Goal: Task Accomplishment & Management: Complete application form

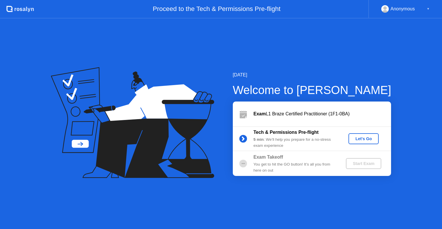
click at [354, 143] on button "Let's Go" at bounding box center [364, 138] width 30 height 11
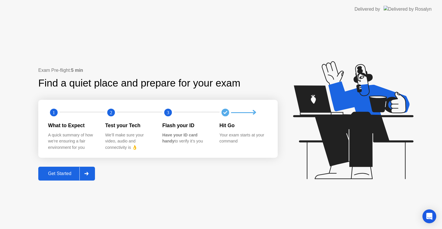
click at [57, 176] on div "Get Started" at bounding box center [59, 173] width 39 height 5
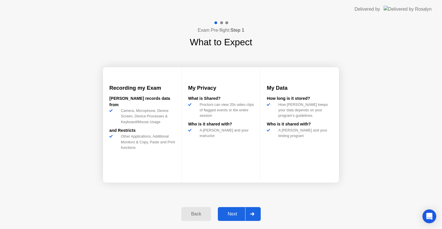
click at [233, 214] on div "Next" at bounding box center [233, 213] width 26 height 5
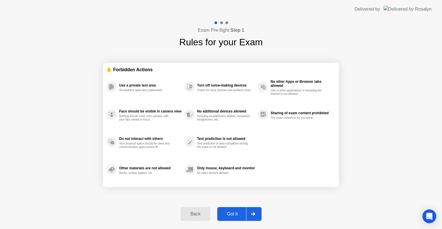
click at [233, 214] on div "Got it" at bounding box center [232, 213] width 27 height 5
select select "**********"
select select "*******"
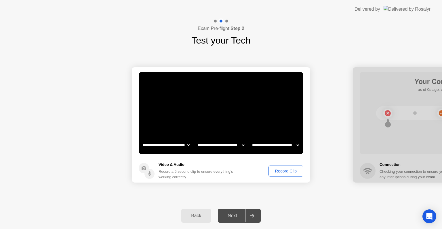
click at [283, 173] on div "Record Clip" at bounding box center [286, 171] width 31 height 5
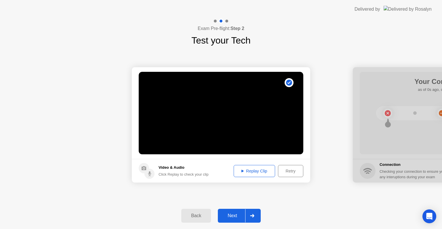
click at [237, 215] on div "Next" at bounding box center [233, 215] width 26 height 5
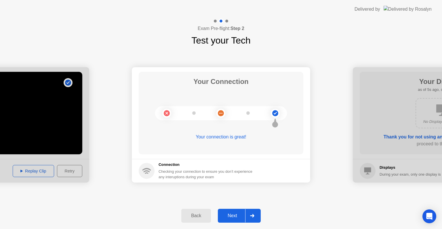
click at [236, 215] on div "Next" at bounding box center [233, 215] width 26 height 5
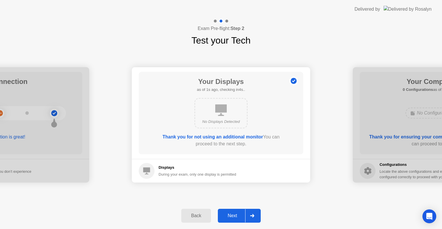
click at [236, 215] on div "Next" at bounding box center [233, 215] width 26 height 5
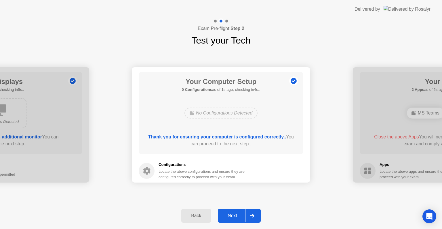
click at [236, 215] on div "Next" at bounding box center [233, 215] width 26 height 5
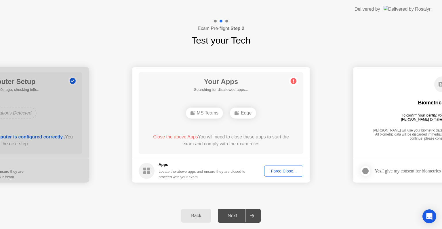
click at [236, 215] on div "Next" at bounding box center [233, 215] width 26 height 5
click at [278, 171] on div "Force Close..." at bounding box center [283, 171] width 35 height 5
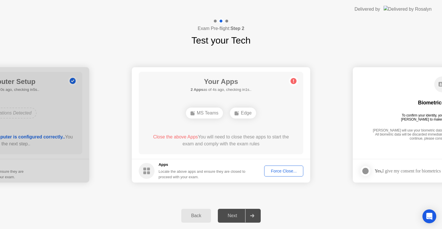
click at [281, 171] on div "Force Close..." at bounding box center [283, 171] width 35 height 5
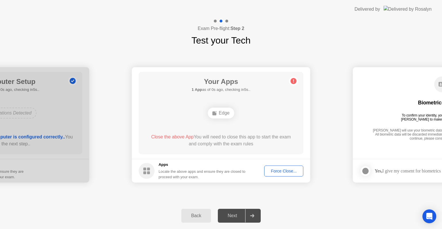
click at [254, 216] on icon at bounding box center [252, 215] width 4 height 3
click at [286, 173] on div "Force Close..." at bounding box center [283, 171] width 35 height 5
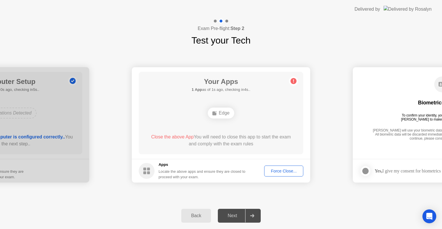
click at [283, 171] on div "Force Close..." at bounding box center [283, 171] width 35 height 5
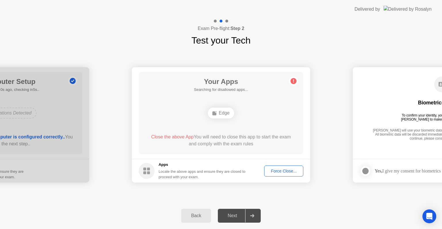
click at [108, 211] on div "Back Next" at bounding box center [221, 215] width 442 height 26
click at [277, 171] on div "Force Close..." at bounding box center [283, 171] width 35 height 5
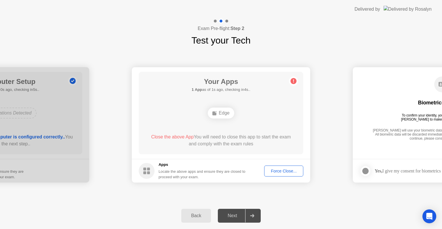
drag, startPoint x: 430, startPoint y: 122, endPoint x: 259, endPoint y: 126, distance: 171.1
click at [288, 169] on div "Force Close..." at bounding box center [283, 171] width 35 height 5
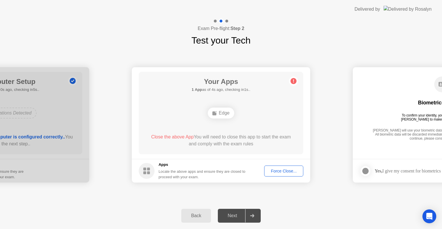
click at [286, 172] on div "Force Close..." at bounding box center [283, 171] width 35 height 5
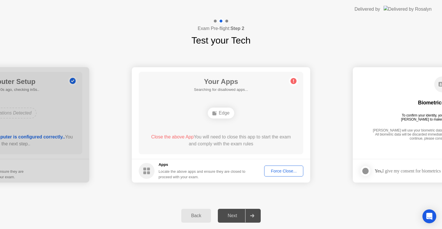
click at [268, 171] on div "Force Close..." at bounding box center [283, 171] width 35 height 5
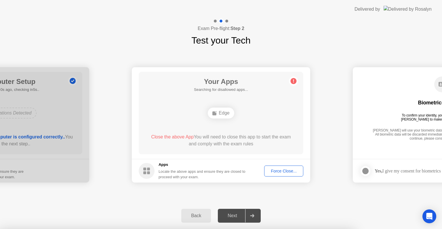
click at [431, 213] on icon "Open Intercom Messenger" at bounding box center [429, 215] width 7 height 7
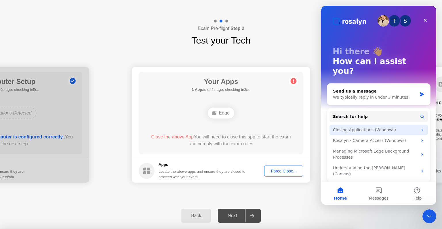
click at [363, 127] on div "Closing Applications (Windows)" at bounding box center [375, 130] width 85 height 6
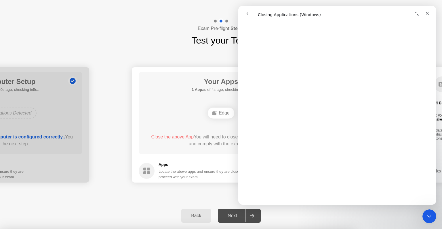
scroll to position [518, 0]
drag, startPoint x: 435, startPoint y: 58, endPoint x: 677, endPoint y: 176, distance: 270.1
click at [427, 15] on icon "Close" at bounding box center [427, 13] width 5 height 5
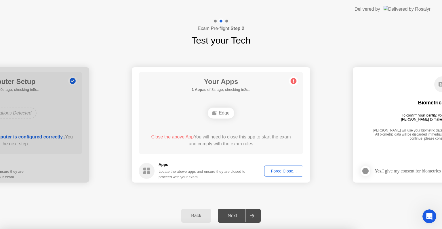
scroll to position [0, 0]
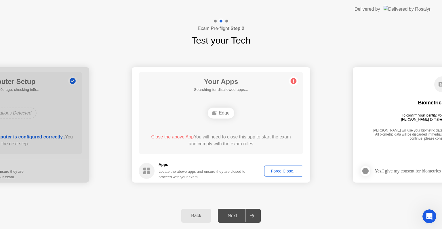
click at [279, 172] on div "Force Close..." at bounding box center [283, 171] width 35 height 5
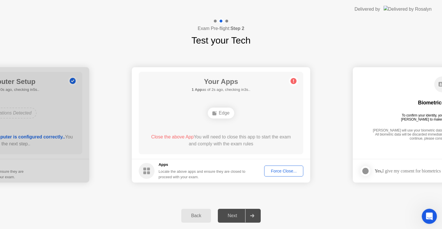
click at [433, 215] on div "Open Intercom Messenger" at bounding box center [428, 215] width 19 height 19
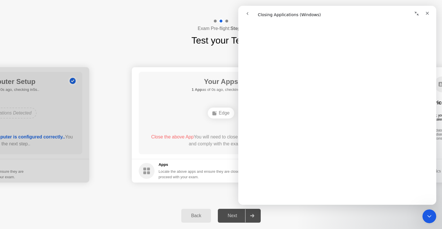
scroll to position [497, 0]
click at [309, 212] on div "Back Next" at bounding box center [221, 215] width 442 height 26
click at [417, 14] on icon "Collapse window" at bounding box center [417, 13] width 5 height 5
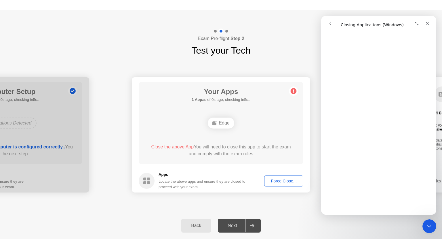
scroll to position [504, 0]
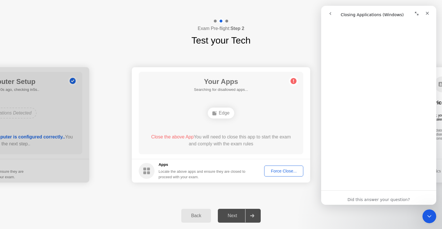
click at [287, 169] on div "Force Close..." at bounding box center [283, 171] width 35 height 5
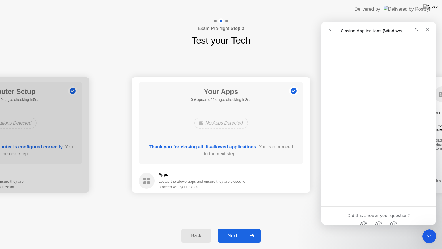
click at [236, 228] on div "Next" at bounding box center [233, 235] width 26 height 5
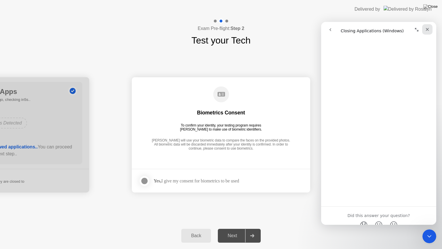
click at [427, 29] on icon "Close" at bounding box center [427, 29] width 5 height 5
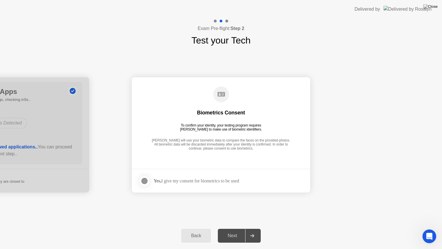
click at [144, 182] on div at bounding box center [144, 180] width 7 height 7
click at [236, 228] on div "Next" at bounding box center [233, 235] width 26 height 5
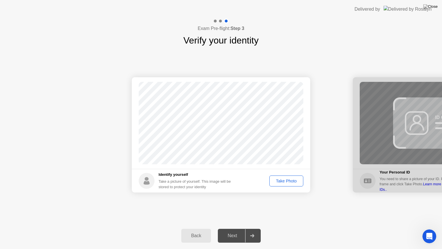
click at [285, 180] on div "Take Photo" at bounding box center [287, 181] width 30 height 5
click at [241, 228] on div "Next" at bounding box center [233, 235] width 26 height 5
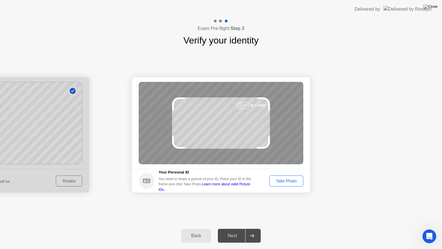
click at [285, 181] on div "Take Photo" at bounding box center [287, 181] width 30 height 5
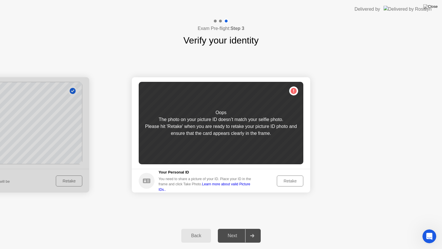
click at [289, 182] on div "Retake" at bounding box center [290, 181] width 22 height 5
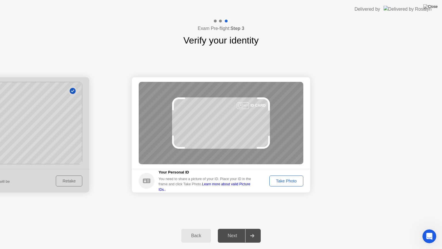
click at [287, 183] on div "Take Photo" at bounding box center [287, 181] width 30 height 5
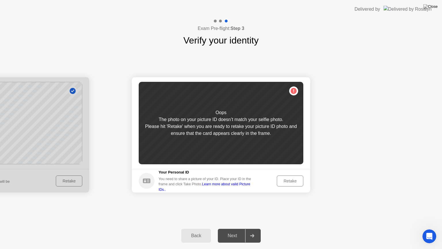
click at [289, 179] on div "Retake" at bounding box center [290, 181] width 22 height 5
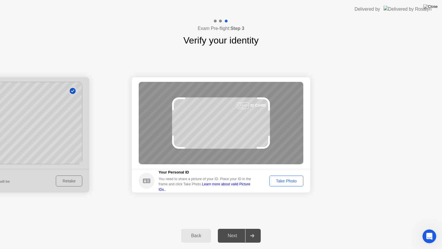
click at [286, 183] on div "Take Photo" at bounding box center [287, 181] width 30 height 5
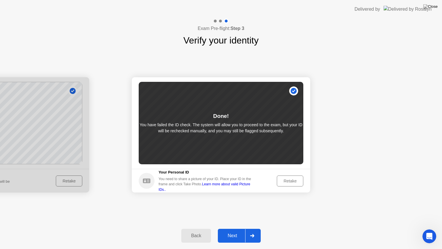
click at [290, 183] on div "Retake" at bounding box center [290, 181] width 22 height 5
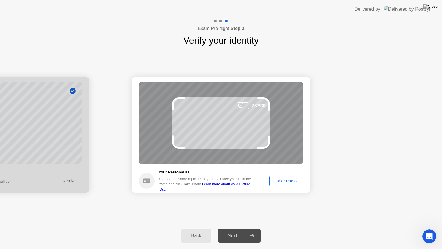
click at [288, 183] on div "Take Photo" at bounding box center [287, 181] width 30 height 5
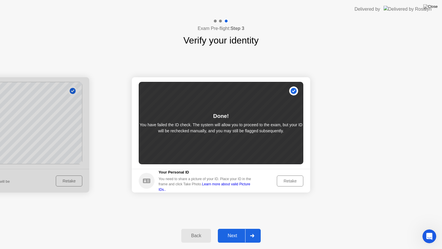
click at [237, 228] on div "Next" at bounding box center [233, 235] width 26 height 5
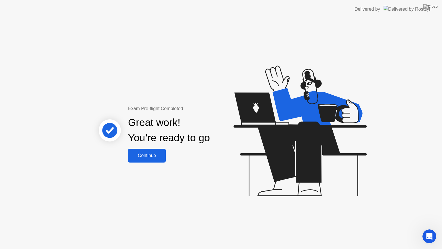
click at [156, 156] on div "Continue" at bounding box center [147, 155] width 34 height 5
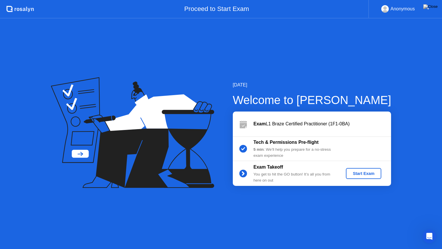
click at [365, 175] on div "Start Exam" at bounding box center [364, 173] width 31 height 5
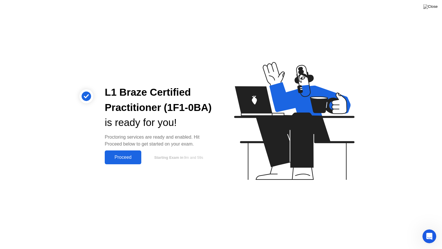
click at [128, 157] on div "Proceed" at bounding box center [123, 157] width 33 height 5
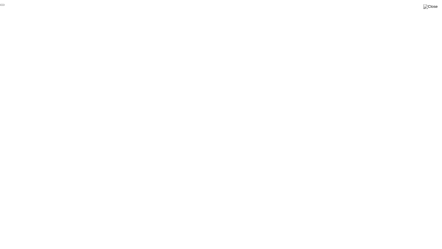
click div "End Proctoring Session"
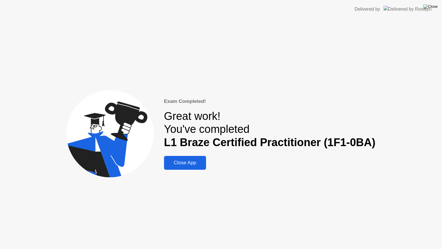
click at [436, 9] on img at bounding box center [431, 6] width 14 height 5
